Goal: Information Seeking & Learning: Find specific page/section

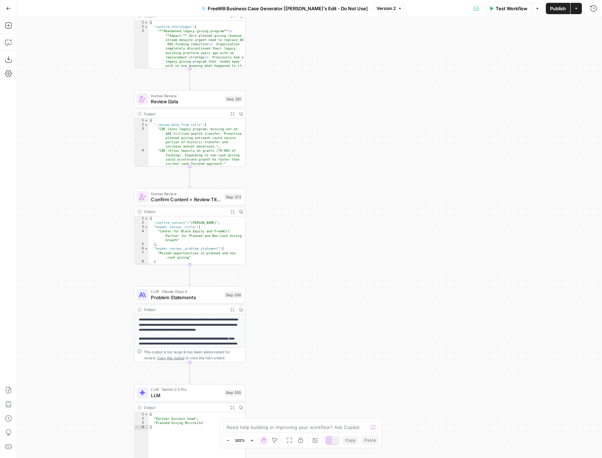
click at [309, 87] on div "true false Workflow Set Inputs Inputs LLM · GPT 3.5 Turbo Extract Call Ids Step…" at bounding box center [309, 237] width 585 height 441
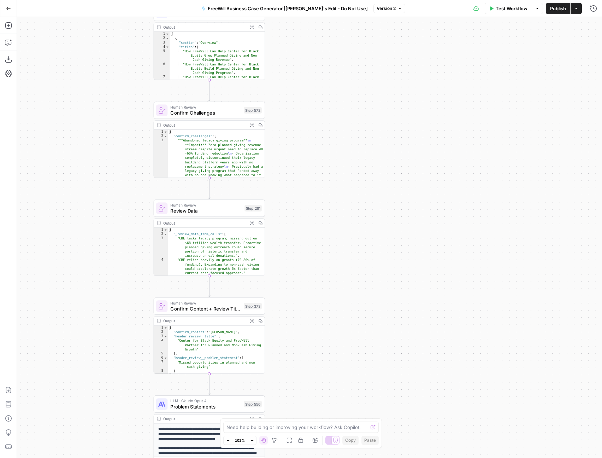
drag, startPoint x: 308, startPoint y: 86, endPoint x: 327, endPoint y: 194, distance: 110.0
click at [327, 195] on div "true false Workflow Set Inputs Inputs LLM · GPT 3.5 Turbo Extract Call Ids Step…" at bounding box center [309, 237] width 585 height 441
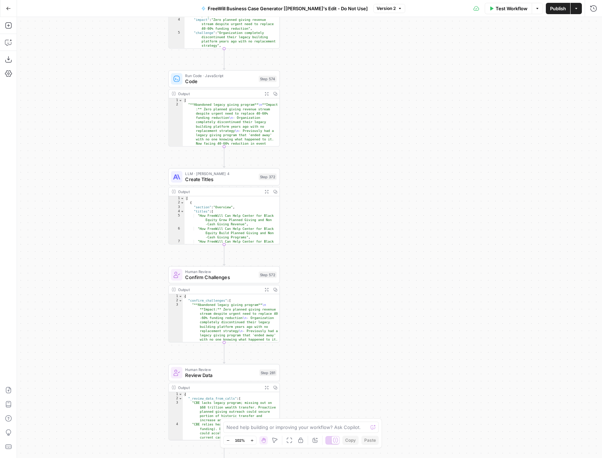
drag, startPoint x: 303, startPoint y: 86, endPoint x: 318, endPoint y: 251, distance: 165.3
click at [318, 251] on div "true false Workflow Set Inputs Inputs LLM · GPT 3.5 Turbo Extract Call Ids Step…" at bounding box center [309, 237] width 585 height 441
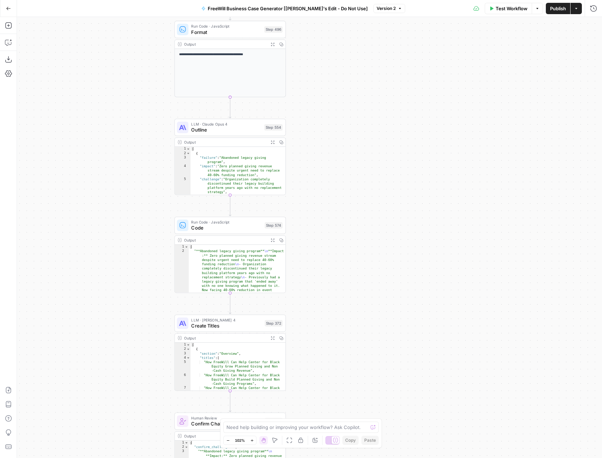
drag, startPoint x: 337, startPoint y: 33, endPoint x: 343, endPoint y: 178, distance: 145.4
click at [343, 179] on div "true false Workflow Set Inputs Inputs LLM · GPT 3.5 Turbo Extract Call Ids Step…" at bounding box center [309, 237] width 585 height 441
click at [241, 127] on span "Outline" at bounding box center [226, 129] width 70 height 7
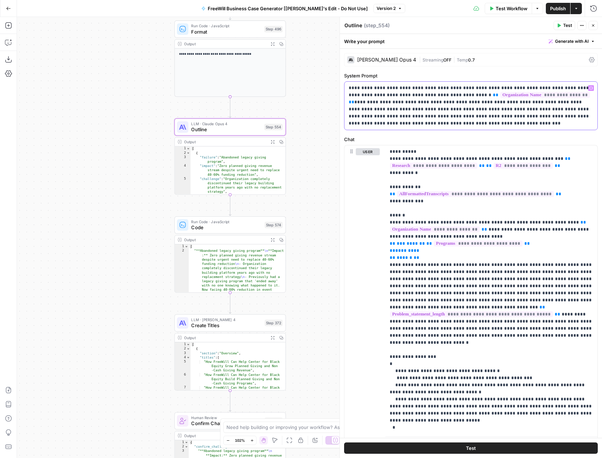
click at [464, 129] on div "**********" at bounding box center [471, 106] width 253 height 48
click at [478, 179] on p "**********" at bounding box center [492, 385] width 204 height 474
click at [496, 274] on p "**********" at bounding box center [492, 385] width 204 height 474
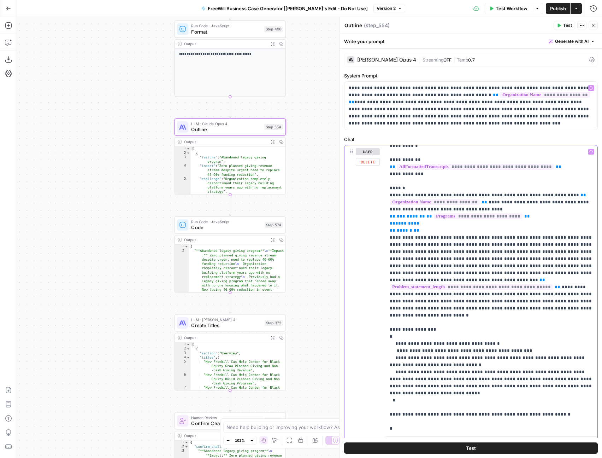
scroll to position [28, 0]
click at [464, 255] on p "**********" at bounding box center [492, 358] width 204 height 474
click at [433, 256] on p "**********" at bounding box center [492, 358] width 204 height 474
click at [450, 246] on p "**********" at bounding box center [492, 358] width 204 height 474
click at [456, 299] on p "**********" at bounding box center [492, 358] width 204 height 474
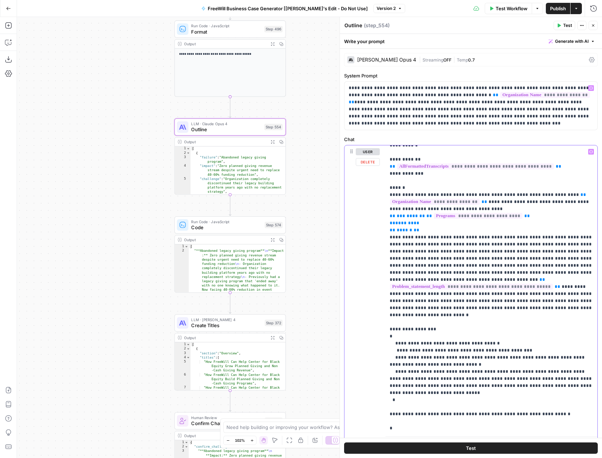
click at [519, 298] on p "**********" at bounding box center [492, 358] width 204 height 474
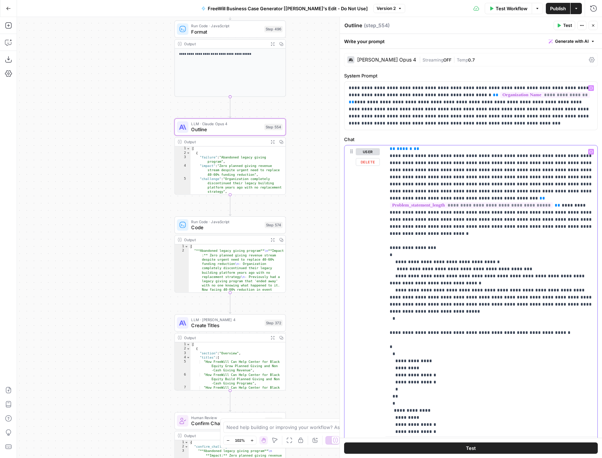
scroll to position [110, 0]
click at [466, 281] on p "**********" at bounding box center [492, 276] width 204 height 474
click at [500, 293] on p "**********" at bounding box center [492, 276] width 204 height 474
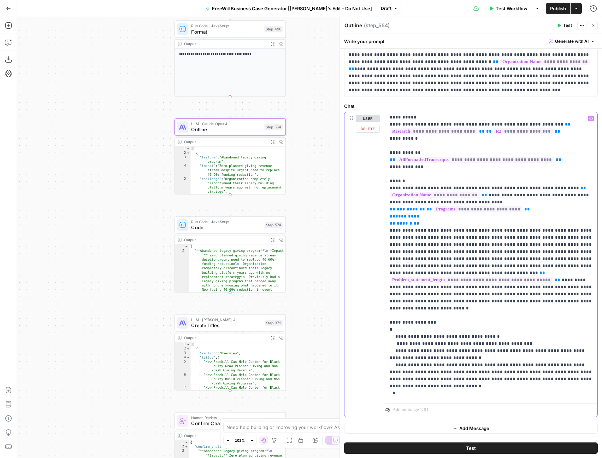
scroll to position [0, 0]
click at [472, 255] on p "**********" at bounding box center [492, 352] width 204 height 474
click at [490, 245] on p "**********" at bounding box center [492, 352] width 204 height 474
click at [474, 247] on p "**********" at bounding box center [492, 352] width 204 height 474
click at [435, 250] on p "**********" at bounding box center [492, 352] width 204 height 474
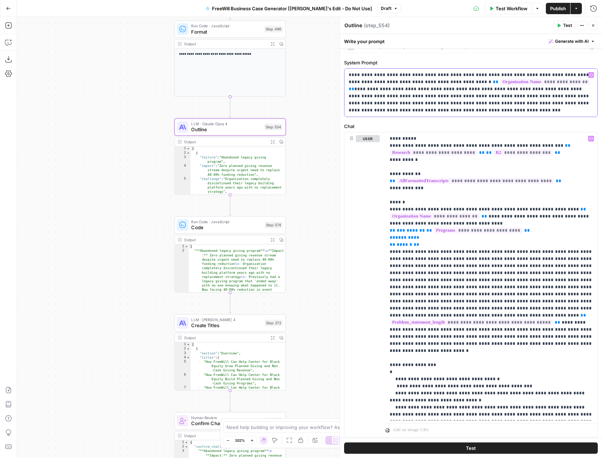
click at [452, 112] on p "**********" at bounding box center [471, 92] width 245 height 42
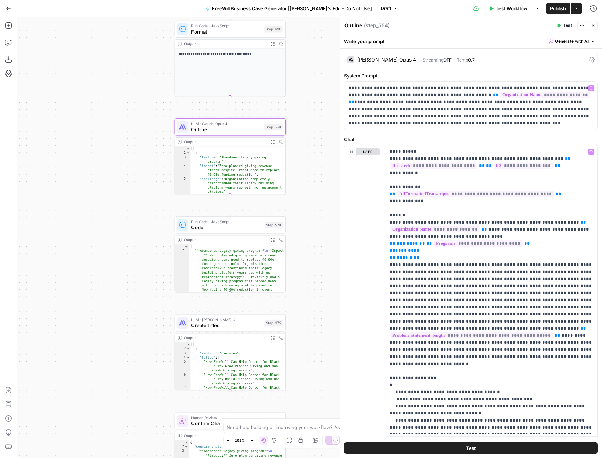
click at [419, 76] on label "System Prompt" at bounding box center [471, 75] width 254 height 7
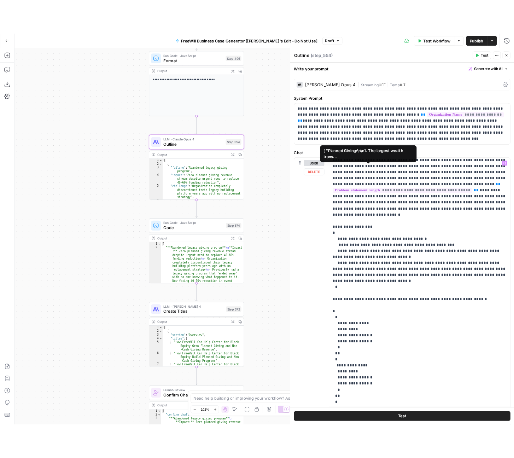
scroll to position [212, 0]
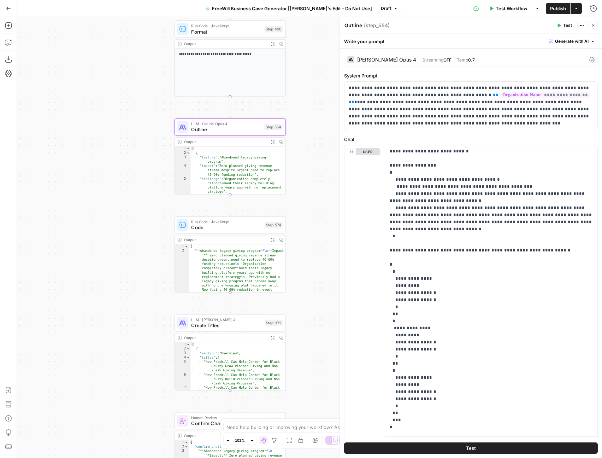
click at [576, 75] on label "System Prompt" at bounding box center [471, 75] width 254 height 7
click at [591, 28] on button "Close" at bounding box center [593, 25] width 9 height 9
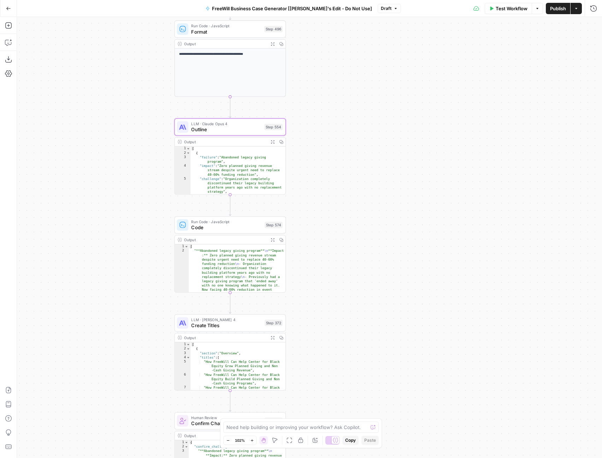
click at [560, 8] on span "Publish" at bounding box center [558, 8] width 16 height 7
click at [569, 107] on icon "button" at bounding box center [569, 106] width 4 height 4
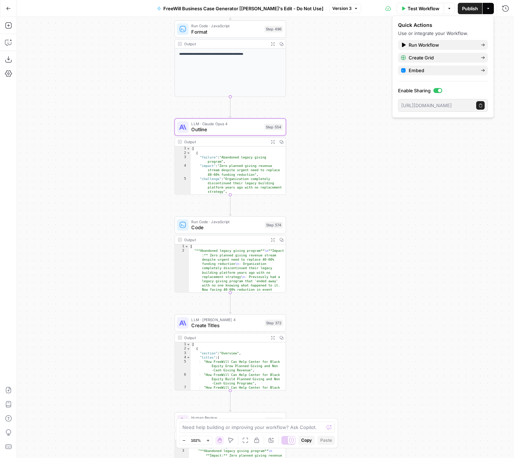
click at [330, 208] on div "true false Workflow Set Inputs Inputs LLM · GPT 3.5 Turbo Extract Call Ids Step…" at bounding box center [265, 237] width 497 height 441
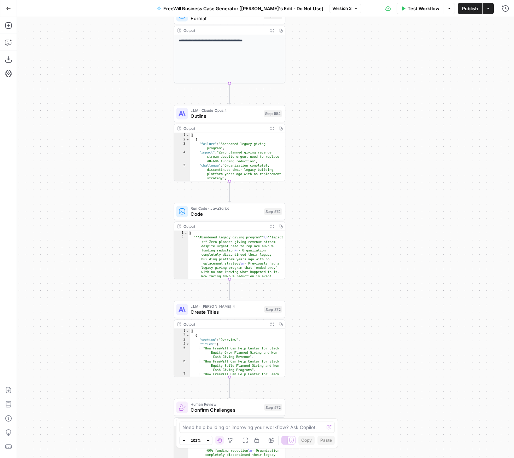
drag, startPoint x: 341, startPoint y: 295, endPoint x: 326, endPoint y: 143, distance: 152.7
click at [326, 143] on div "true false Workflow Set Inputs Inputs LLM · GPT 3.5 Turbo Extract Call Ids Step…" at bounding box center [265, 237] width 497 height 441
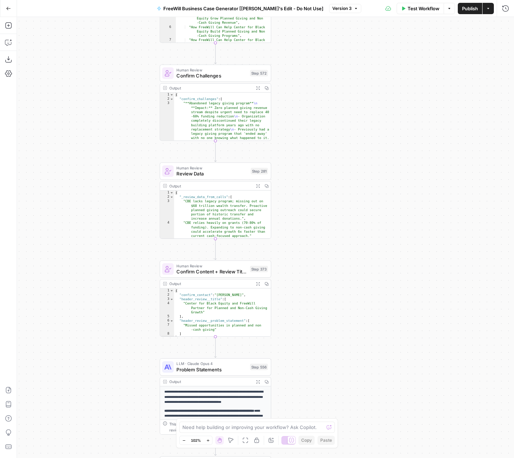
drag, startPoint x: 317, startPoint y: 359, endPoint x: 317, endPoint y: 152, distance: 206.4
click at [317, 152] on div "true false Workflow Set Inputs Inputs LLM · GPT 3.5 Turbo Extract Call Ids Step…" at bounding box center [265, 237] width 497 height 441
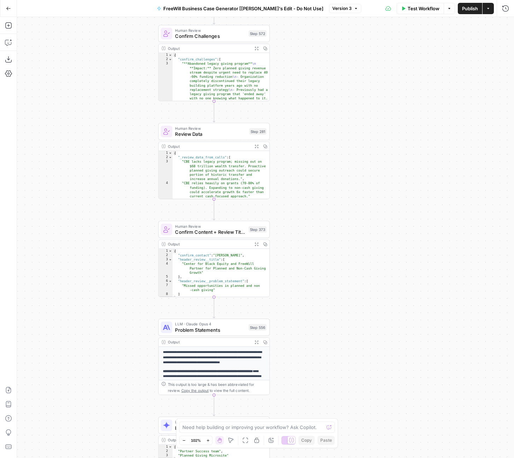
drag, startPoint x: 295, startPoint y: 288, endPoint x: 294, endPoint y: 188, distance: 100.4
click at [294, 188] on div "true false Workflow Set Inputs Inputs LLM · GPT 3.5 Turbo Extract Call Ids Step…" at bounding box center [265, 237] width 497 height 441
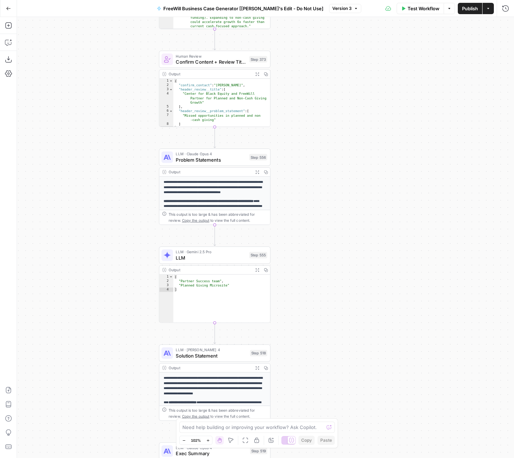
drag, startPoint x: 309, startPoint y: 305, endPoint x: 308, endPoint y: 209, distance: 95.8
click at [308, 208] on div "true false Workflow Set Inputs Inputs LLM · GPT 3.5 Turbo Extract Call Ids Step…" at bounding box center [265, 237] width 497 height 441
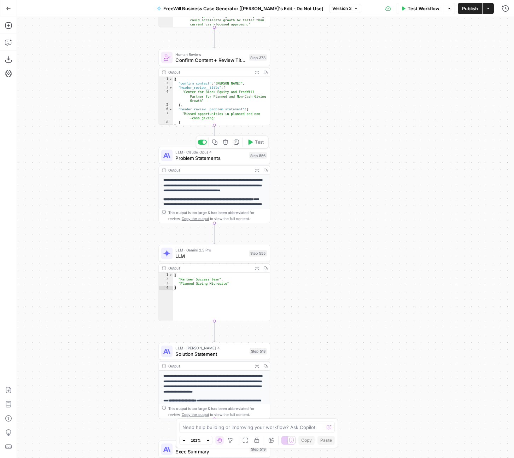
click at [199, 160] on span "Problem Statements" at bounding box center [210, 157] width 71 height 7
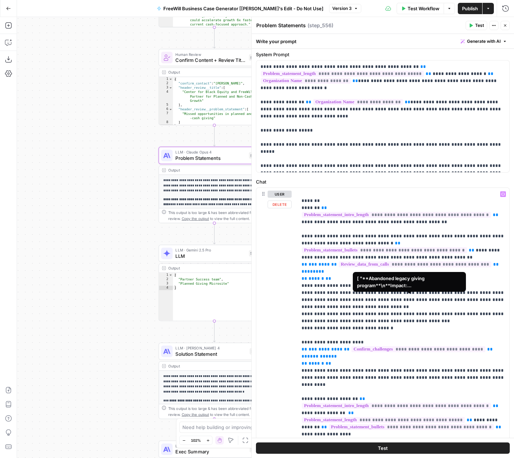
scroll to position [97, 0]
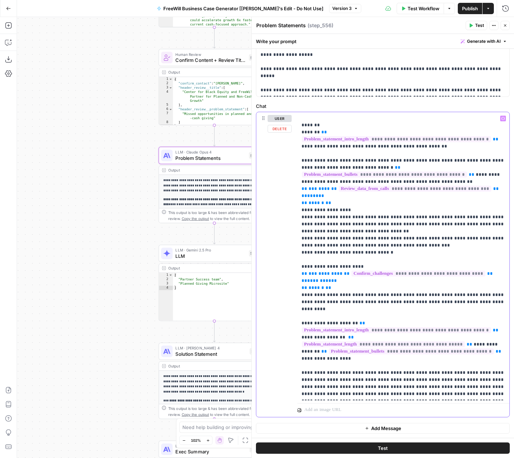
click at [364, 332] on p "**********" at bounding box center [404, 121] width 204 height 551
click at [361, 316] on p "**********" at bounding box center [404, 121] width 204 height 551
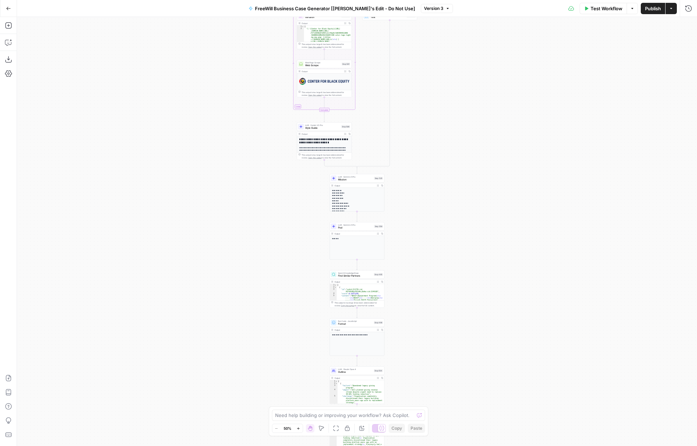
click at [13, 5] on button "Go Back" at bounding box center [8, 8] width 13 height 13
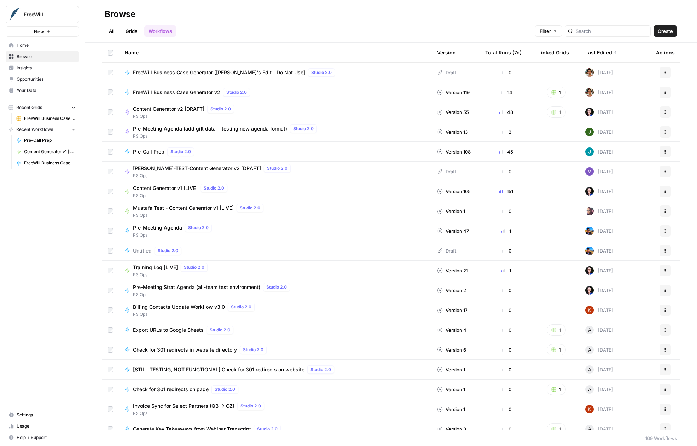
click at [665, 93] on icon "button" at bounding box center [665, 93] width 1 height 1
click at [203, 93] on span "FreeWill Business Case Generator v2" at bounding box center [176, 92] width 87 height 7
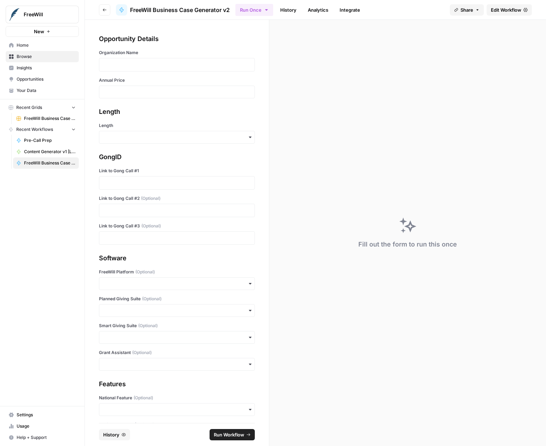
click at [26, 49] on link "Home" at bounding box center [42, 45] width 73 height 11
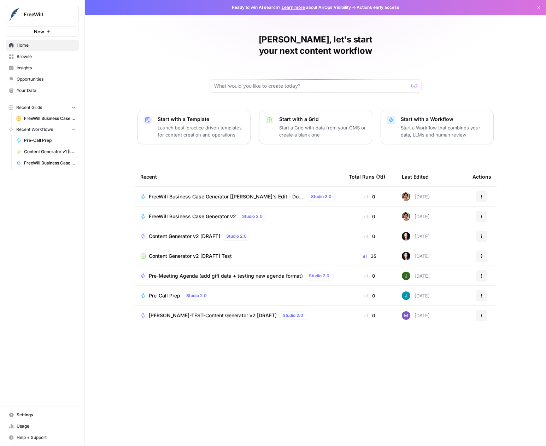
click at [189, 193] on span "FreeWill Business Case Generator [[PERSON_NAME]'s Edit - Do Not Use]" at bounding box center [227, 196] width 156 height 7
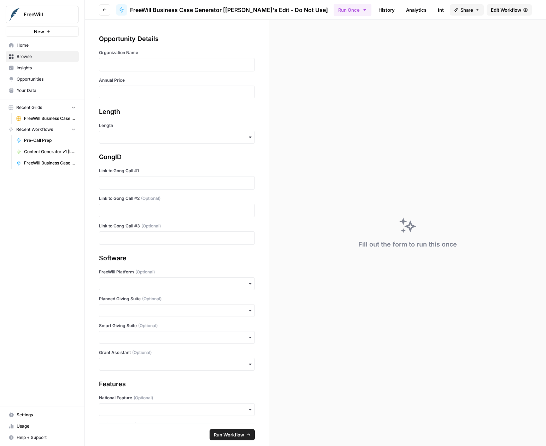
click at [493, 11] on span "Edit Workflow" at bounding box center [506, 9] width 30 height 7
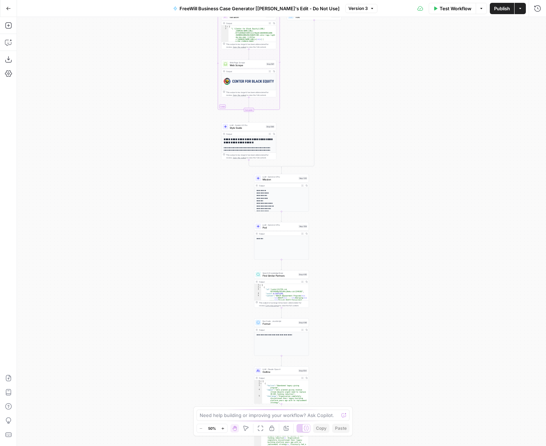
click at [347, 255] on div "true false Workflow Set Inputs Inputs LLM · GPT 3.5 Turbo Extract Call Ids Step…" at bounding box center [281, 231] width 529 height 429
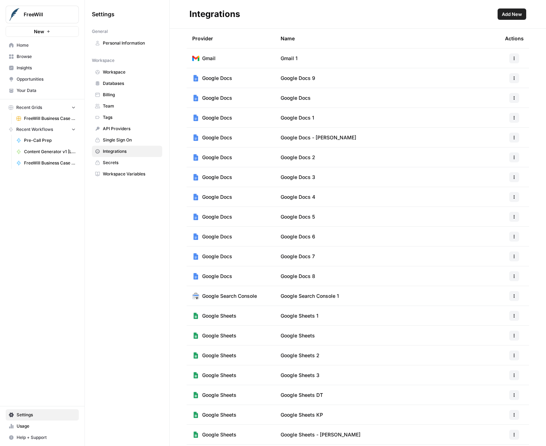
click at [121, 82] on span "Databases" at bounding box center [131, 83] width 56 height 6
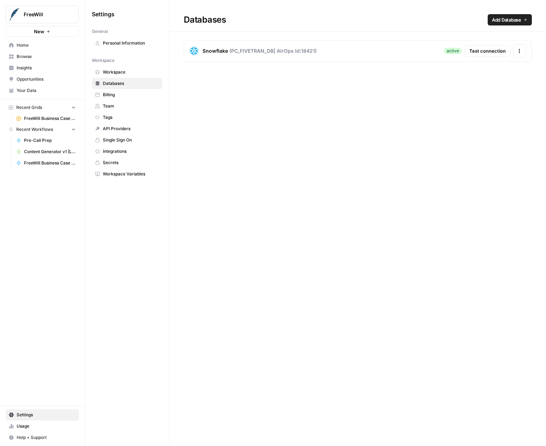
click at [267, 49] on span "( PC_FIVETRAN_DB | AirOps Id: 18421 )" at bounding box center [272, 50] width 87 height 7
click at [522, 52] on button "Actions" at bounding box center [519, 51] width 13 height 13
click at [119, 149] on span "Integrations" at bounding box center [131, 151] width 56 height 6
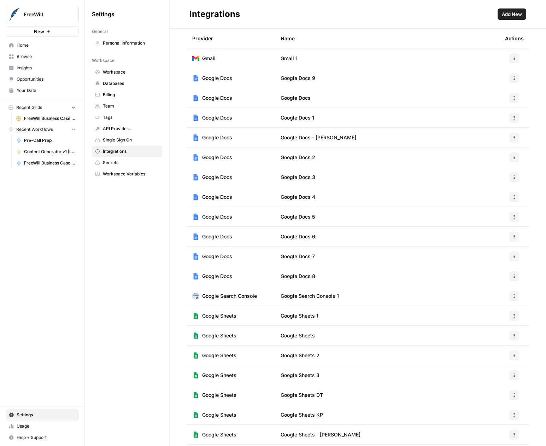
scroll to position [38, 0]
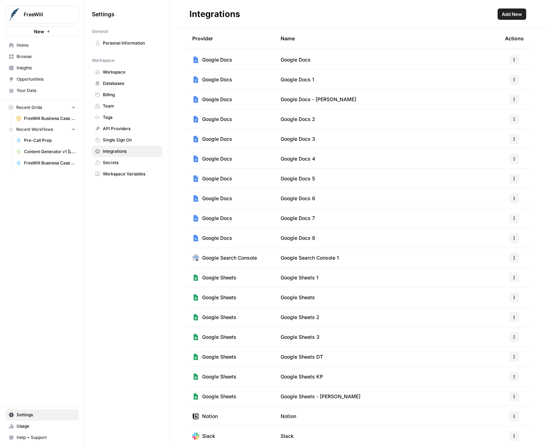
click at [109, 174] on span "Workspace Variables" at bounding box center [131, 174] width 56 height 6
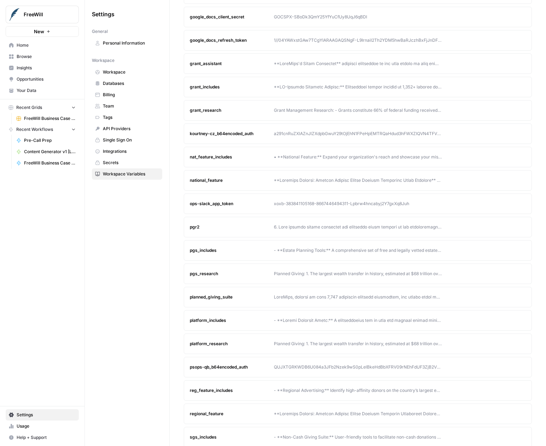
scroll to position [247, 0]
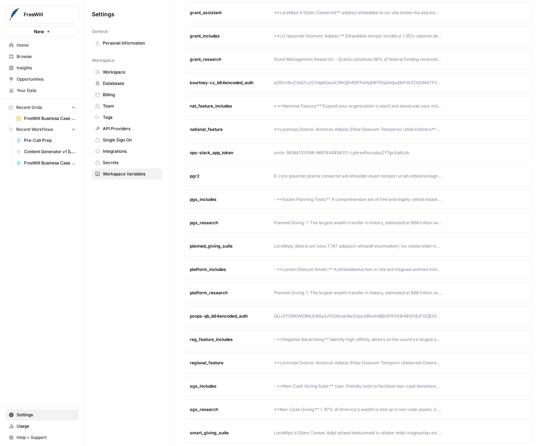
click at [31, 94] on link "Your Data" at bounding box center [42, 90] width 73 height 11
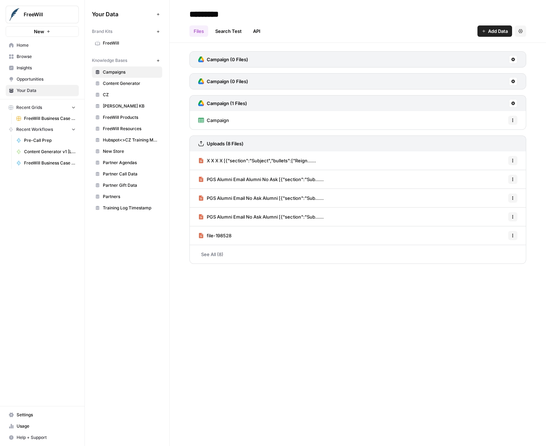
click at [142, 83] on span "Content Generator" at bounding box center [131, 83] width 56 height 6
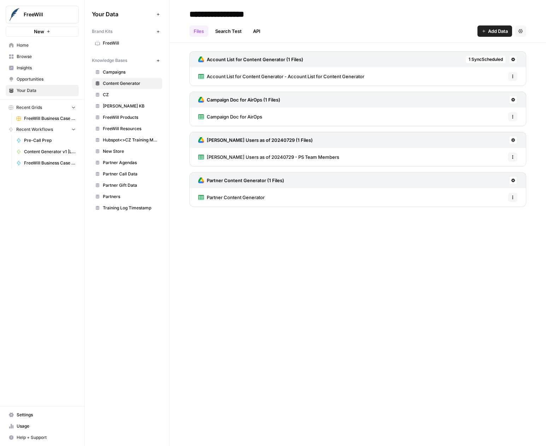
click at [300, 74] on span "Account List for Content Generator - Account List for Content Generator" at bounding box center [286, 76] width 158 height 7
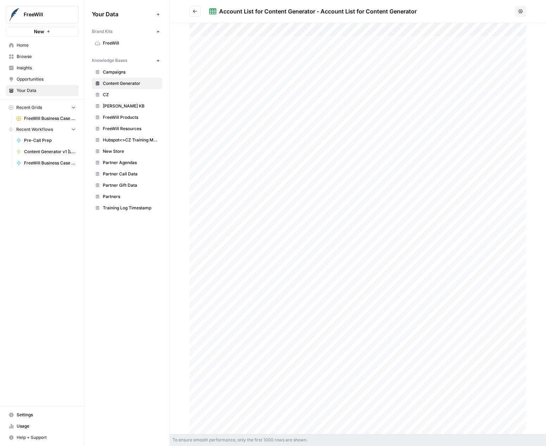
click at [520, 10] on icon "button" at bounding box center [521, 11] width 4 height 4
click at [283, 17] on h2 "Account List for Content Generator - Account List for Content Generator" at bounding box center [350, 11] width 323 height 11
click at [236, 71] on div at bounding box center [357, 228] width 337 height 411
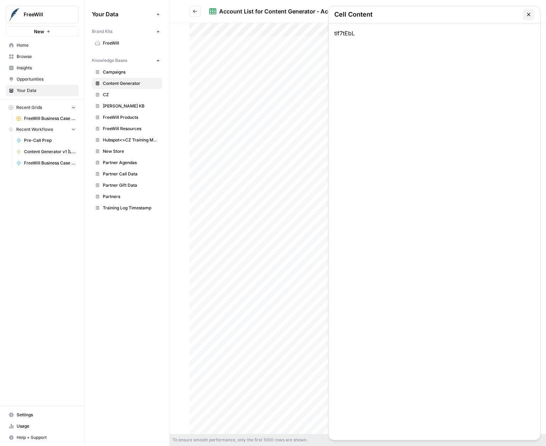
click at [355, 34] on div "tIf7tEbL" at bounding box center [434, 231] width 211 height 416
click at [349, 31] on div "tIf7tEbL" at bounding box center [434, 231] width 211 height 416
click at [533, 14] on button "button" at bounding box center [528, 14] width 11 height 11
click at [194, 10] on icon "Go back" at bounding box center [195, 11] width 4 height 3
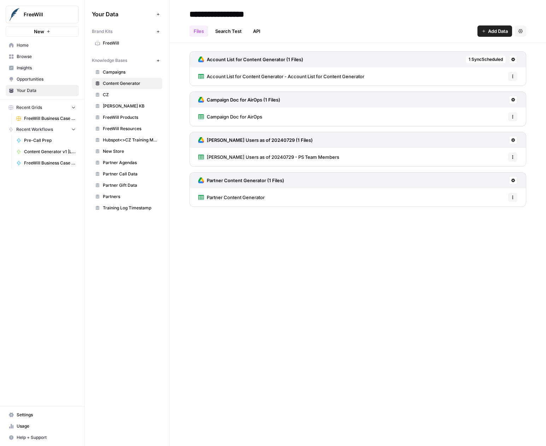
click at [484, 59] on span "1 Sync Scheduled" at bounding box center [486, 59] width 34 height 6
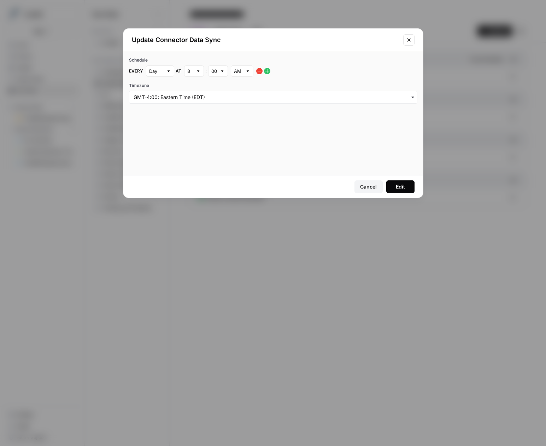
click at [410, 40] on icon "Close modal" at bounding box center [409, 40] width 6 height 6
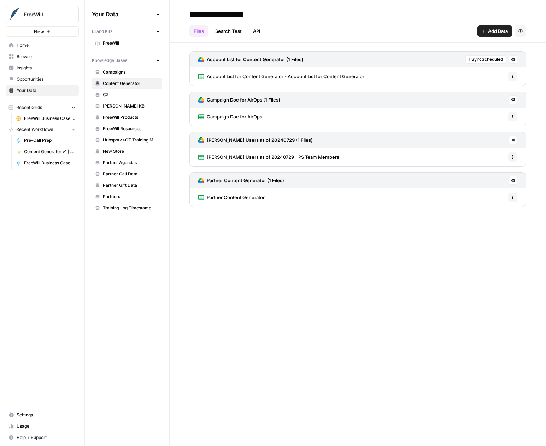
click at [223, 60] on h3 "Account List for Content Generator (1 Files)" at bounding box center [255, 59] width 96 height 7
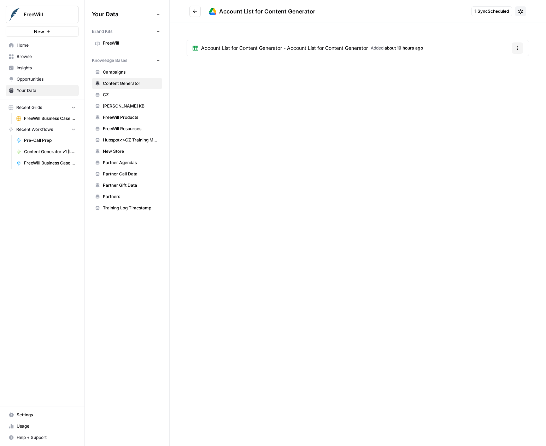
click at [219, 49] on span "Account List for Content Generator - Account List for Content Generator" at bounding box center [284, 48] width 167 height 7
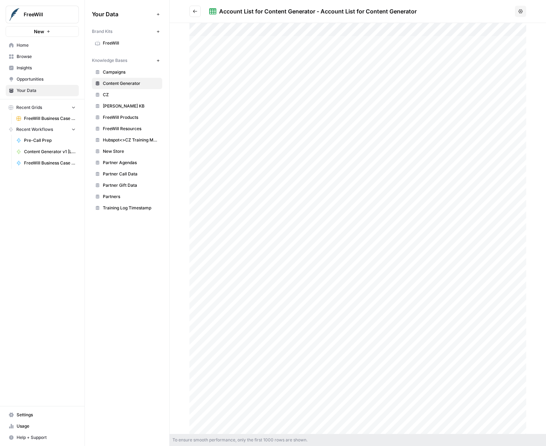
click at [195, 13] on icon "Go back" at bounding box center [195, 11] width 5 height 5
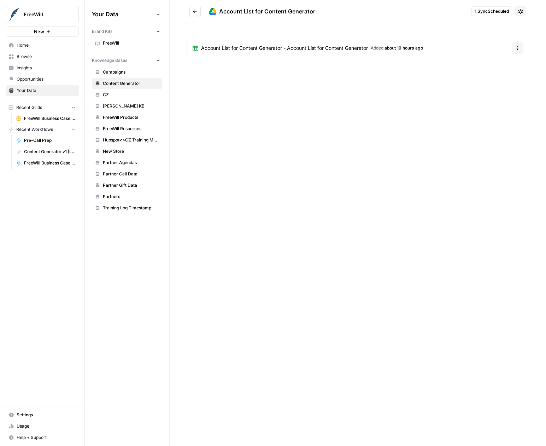
click at [195, 13] on icon "Go back" at bounding box center [195, 11] width 5 height 5
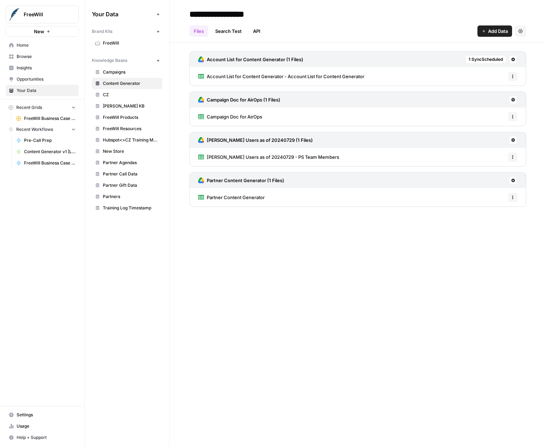
click at [511, 77] on icon "button" at bounding box center [513, 76] width 4 height 4
click at [279, 76] on span "Account List for Content Generator - Account List for Content Generator" at bounding box center [286, 76] width 158 height 7
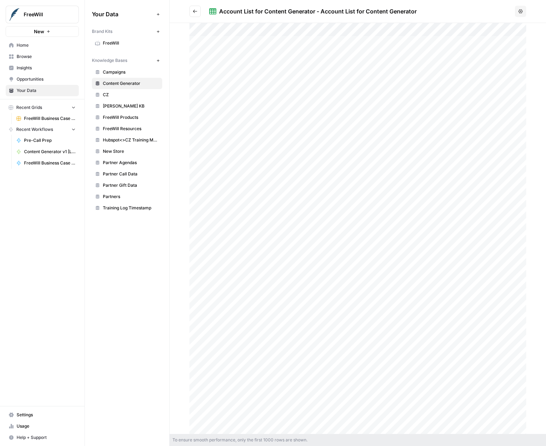
click at [197, 11] on icon "Go back" at bounding box center [195, 11] width 5 height 5
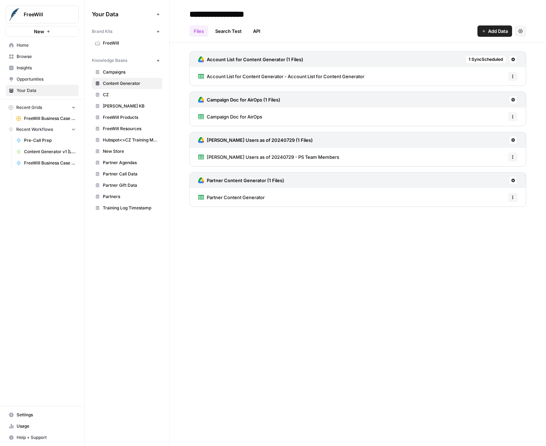
click at [246, 103] on h3 "Campaign Doc for AirOps (1 Files)" at bounding box center [244, 99] width 74 height 7
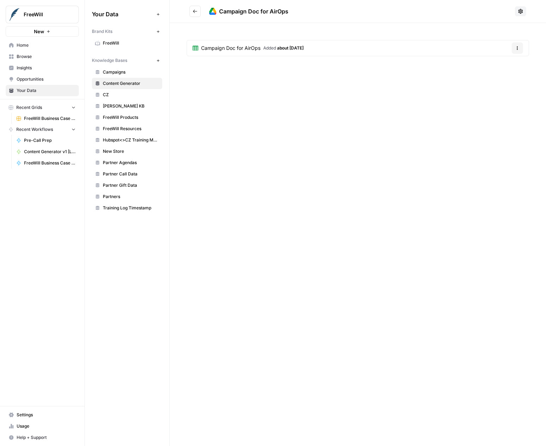
click at [250, 51] on span "Campaign Doc for AirOps" at bounding box center [230, 48] width 59 height 7
click at [197, 11] on icon "Go back" at bounding box center [195, 11] width 5 height 5
click at [199, 13] on button "Go back" at bounding box center [194, 11] width 11 height 11
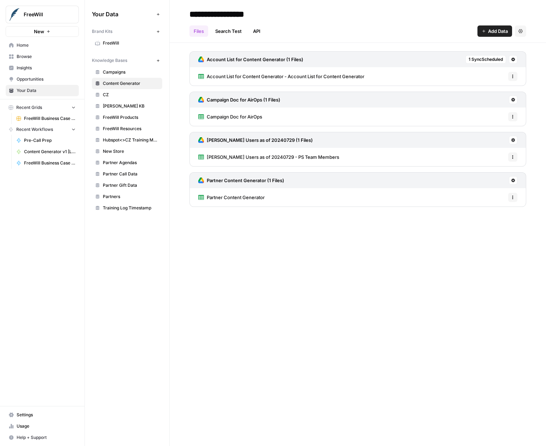
click at [253, 154] on span "FW Slack Users as of 20240729 - PS Team Members" at bounding box center [273, 156] width 133 height 7
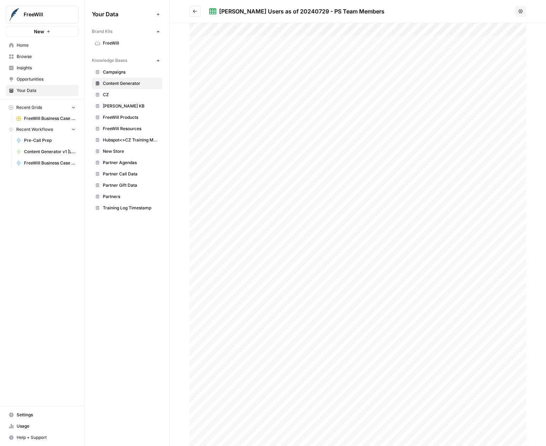
click at [194, 14] on button "Go back" at bounding box center [194, 11] width 11 height 11
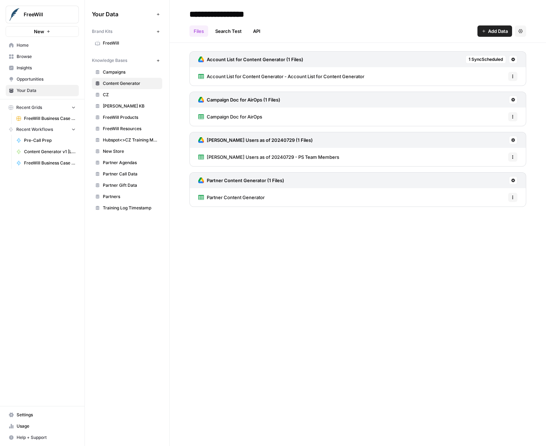
click at [292, 110] on div "Campaign Doc for AirOps Options" at bounding box center [357, 116] width 337 height 18
click at [513, 116] on icon "button" at bounding box center [513, 115] width 1 height 1
click at [446, 115] on div "Campaign Doc for AirOps Options" at bounding box center [357, 116] width 337 height 18
click at [245, 115] on span "Campaign Doc for AirOps" at bounding box center [234, 116] width 55 height 7
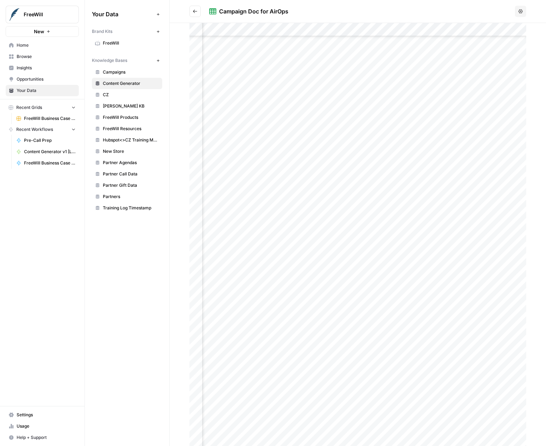
scroll to position [1032, 0]
click at [328, 253] on div at bounding box center [357, 234] width 337 height 423
click at [521, 15] on div "Cell Content" at bounding box center [434, 14] width 200 height 11
click at [527, 15] on icon "button" at bounding box center [529, 15] width 6 height 6
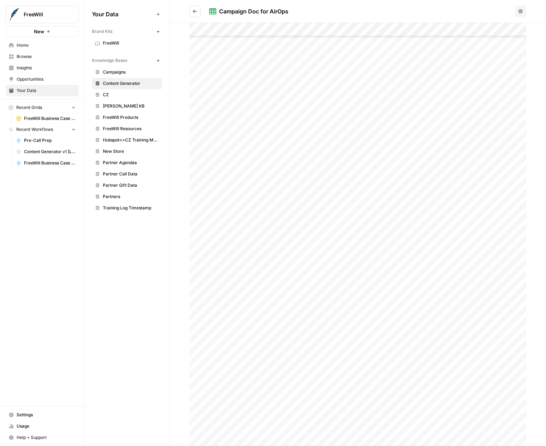
click at [193, 7] on button "Go back" at bounding box center [194, 11] width 11 height 11
